Goal: Find specific page/section

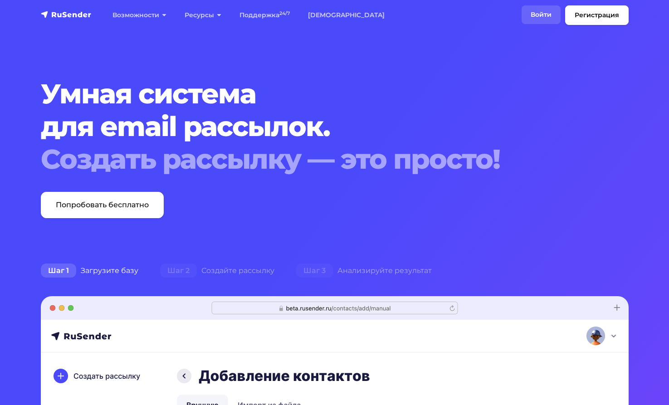
click at [533, 11] on link "Войти" at bounding box center [541, 14] width 39 height 19
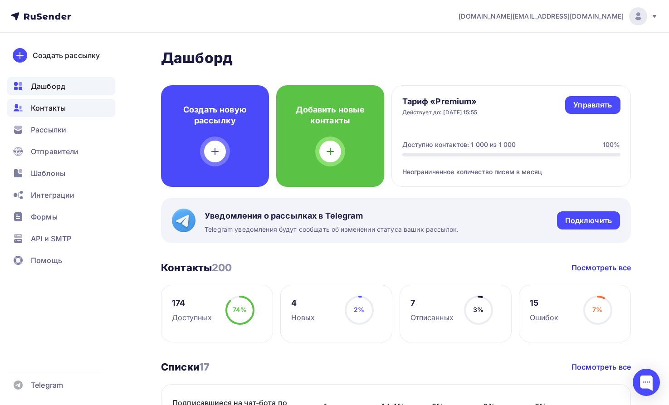
click at [56, 109] on span "Контакты" at bounding box center [48, 107] width 35 height 11
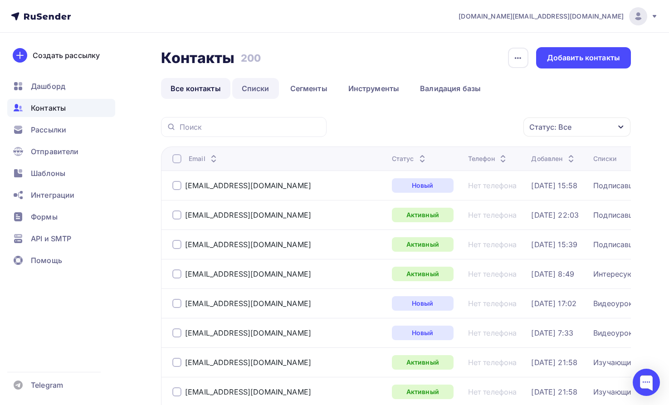
click at [254, 87] on link "Списки" at bounding box center [255, 88] width 47 height 21
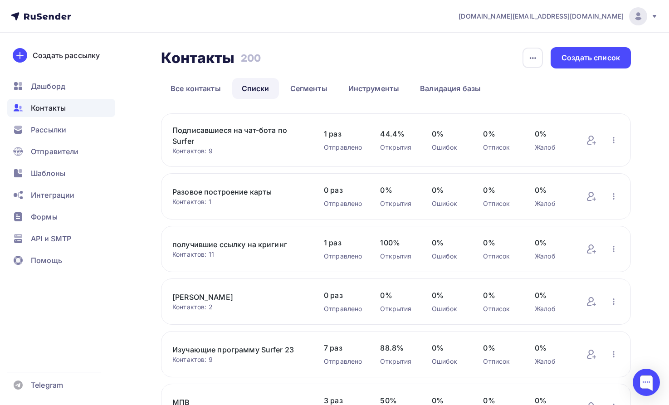
click at [227, 129] on link "Подписавшиеся на чат-бота по Surfer" at bounding box center [238, 136] width 133 height 22
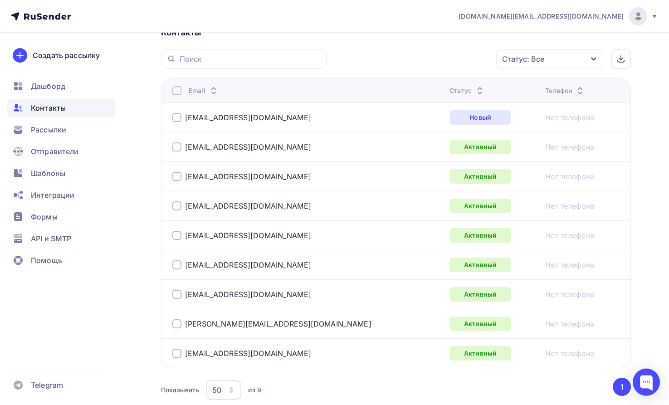
scroll to position [180, 0]
